Goal: Task Accomplishment & Management: Manage account settings

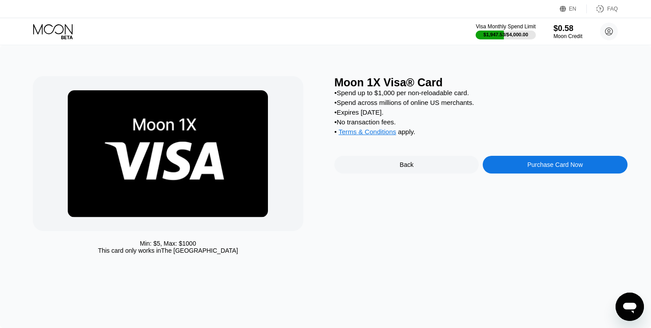
click at [56, 23] on div "Visa Monthly Spend Limit $1,947.53 / $4,000.00 $0.58 Moon Credit [EMAIL_ADDRESS…" at bounding box center [325, 31] width 651 height 27
click at [59, 27] on icon at bounding box center [53, 31] width 41 height 15
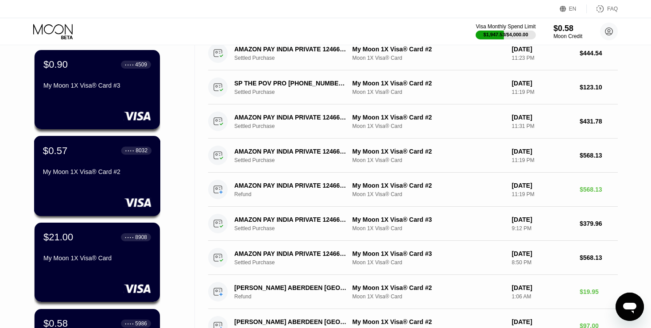
scroll to position [71, 0]
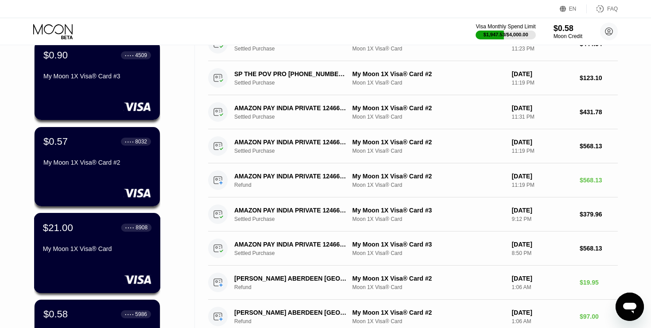
click at [88, 230] on div "$21.00 ● ● ● ● 8908" at bounding box center [97, 228] width 108 height 12
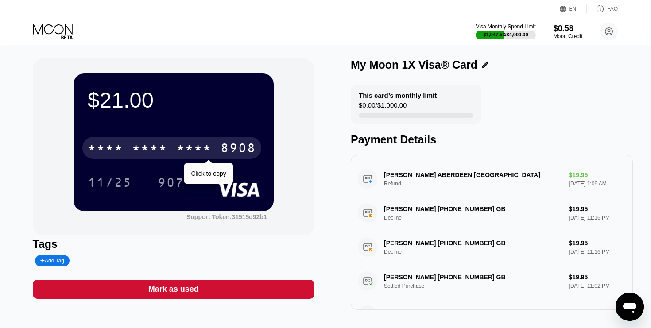
click at [92, 149] on div "* * * *" at bounding box center [105, 149] width 35 height 14
click at [167, 141] on div "[CREDIT_CARD_NUMBER]" at bounding box center [171, 148] width 179 height 22
